Goal: Transaction & Acquisition: Purchase product/service

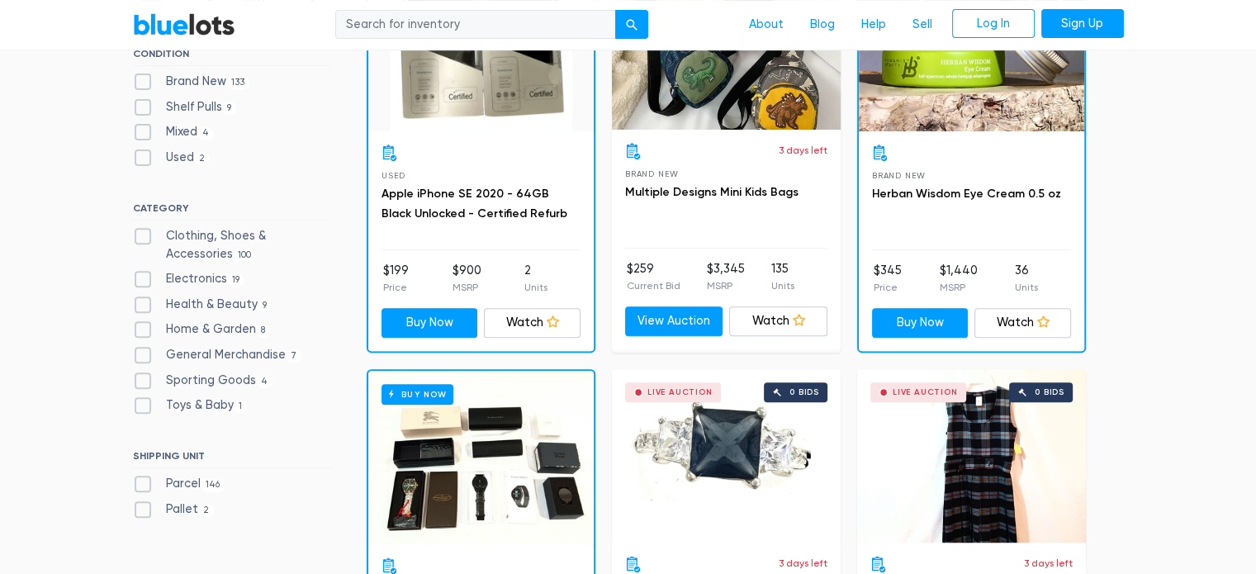
scroll to position [578, 0]
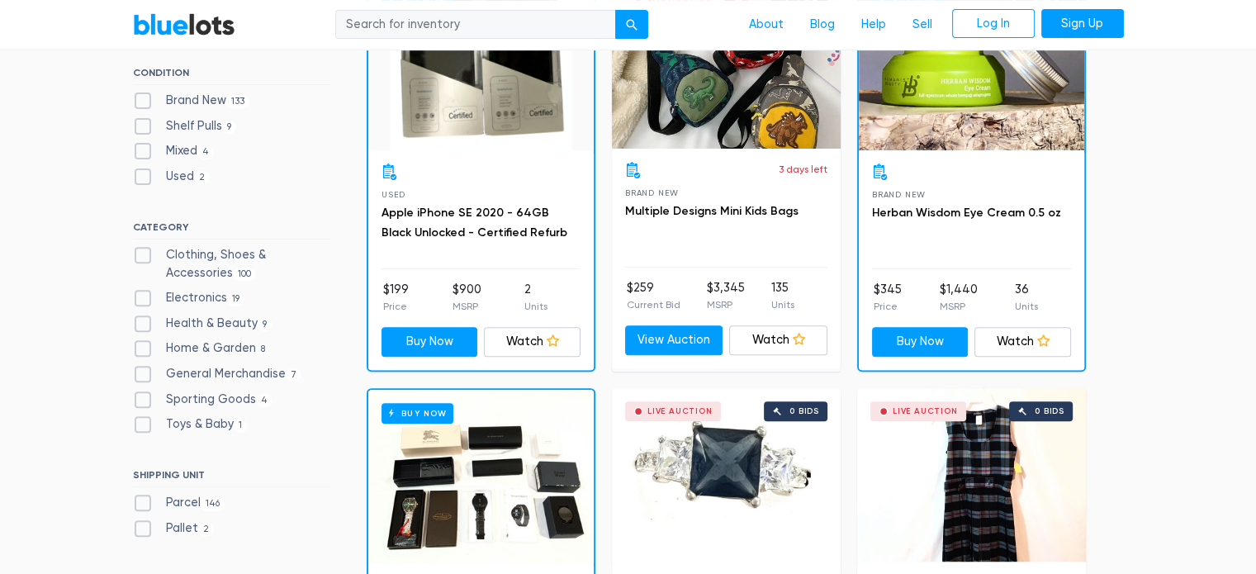
click at [153, 264] on label "Clothing, Shoes & Accessories 100" at bounding box center [231, 264] width 197 height 36
click at [144, 257] on Accessories"] "Clothing, Shoes & Accessories 100" at bounding box center [138, 251] width 11 height 11
checkbox Accessories"] "true"
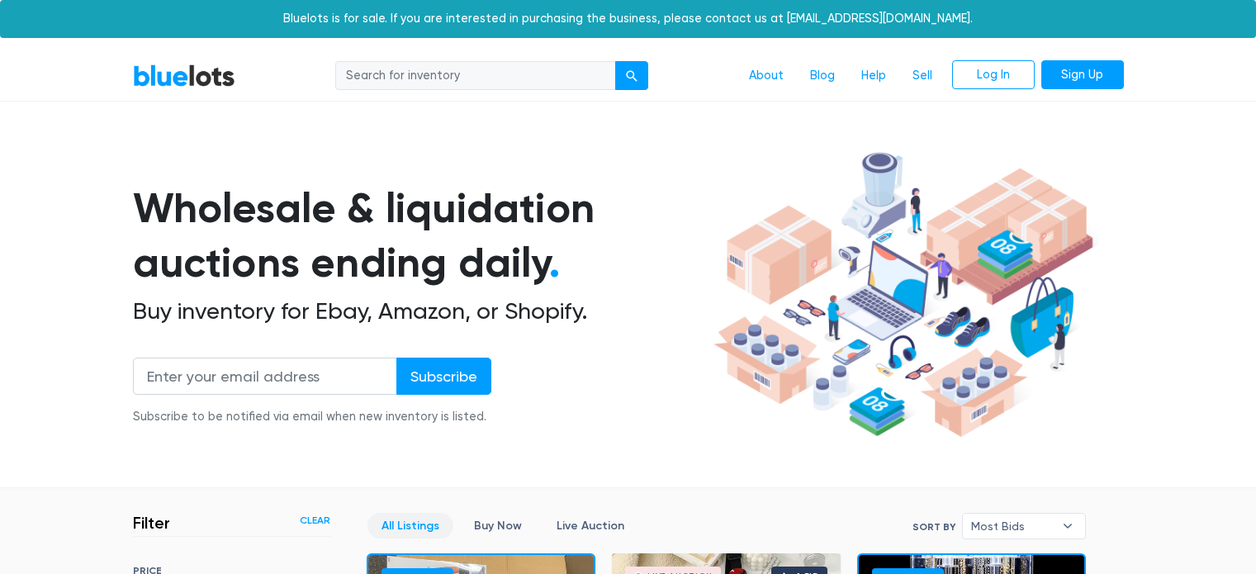
scroll to position [444, 0]
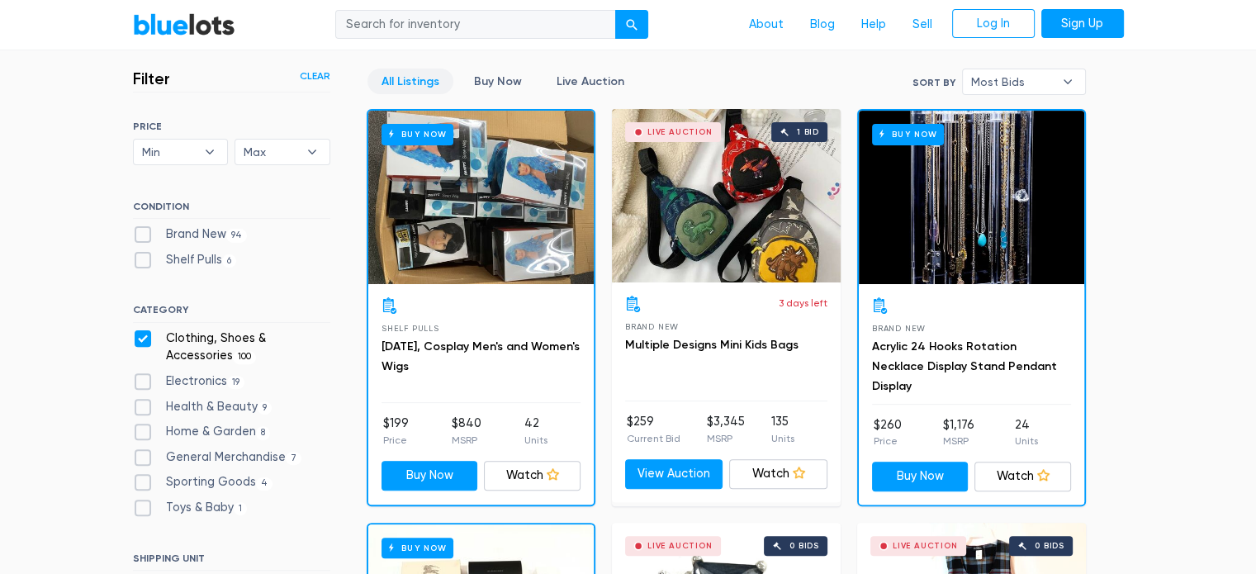
click at [148, 230] on label "Brand New 94" at bounding box center [190, 235] width 115 height 18
click at [144, 230] on New"] "Brand New 94" at bounding box center [138, 231] width 11 height 11
checkbox New"] "true"
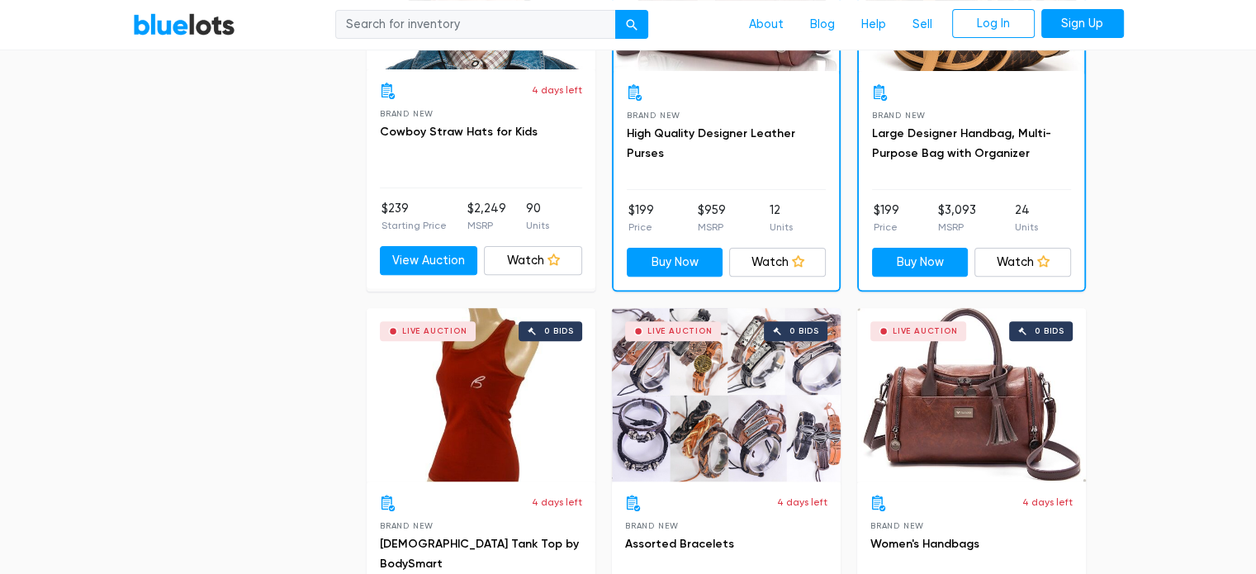
scroll to position [7218, 0]
